Goal: Subscribe to service/newsletter

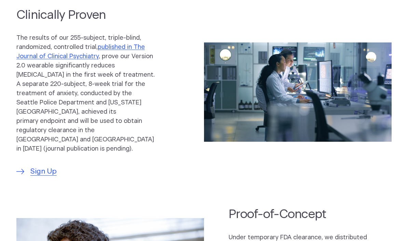
scroll to position [299, 0]
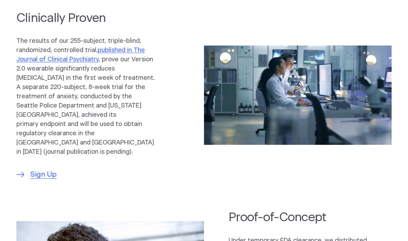
click at [186, 27] on section "Clinically Proven The results of our 255-subject, triple-blind, randomized, con…" at bounding box center [204, 95] width 408 height 182
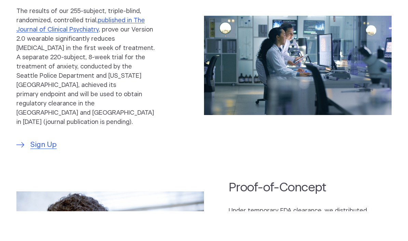
scroll to position [329, 0]
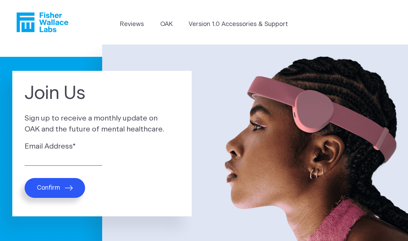
click at [239, 26] on link "Version 1.0 Accessories & Support" at bounding box center [239, 24] width 100 height 9
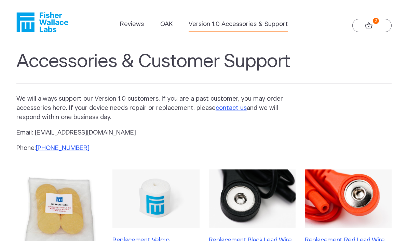
click at [161, 24] on link "OAK" at bounding box center [166, 24] width 12 height 9
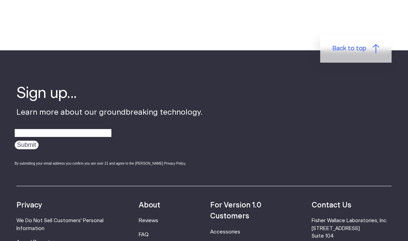
scroll to position [1037, 0]
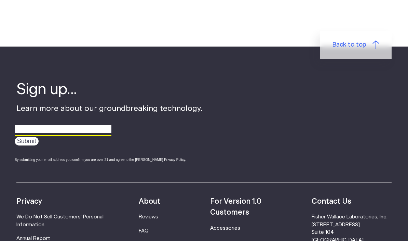
click at [97, 126] on input "email" at bounding box center [63, 129] width 97 height 11
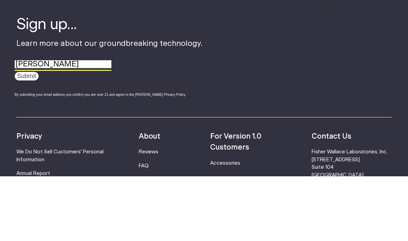
type input "susanb"
type input "susanb73@ymail.com"
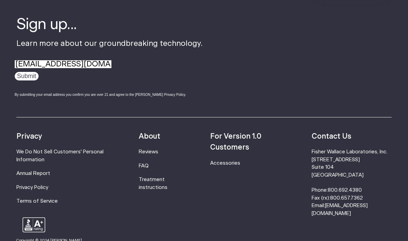
click at [34, 77] on input "Submit" at bounding box center [27, 76] width 24 height 9
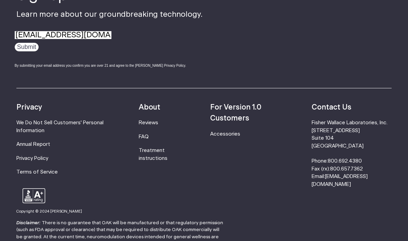
scroll to position [1132, 0]
